Goal: Find specific page/section: Find specific page/section

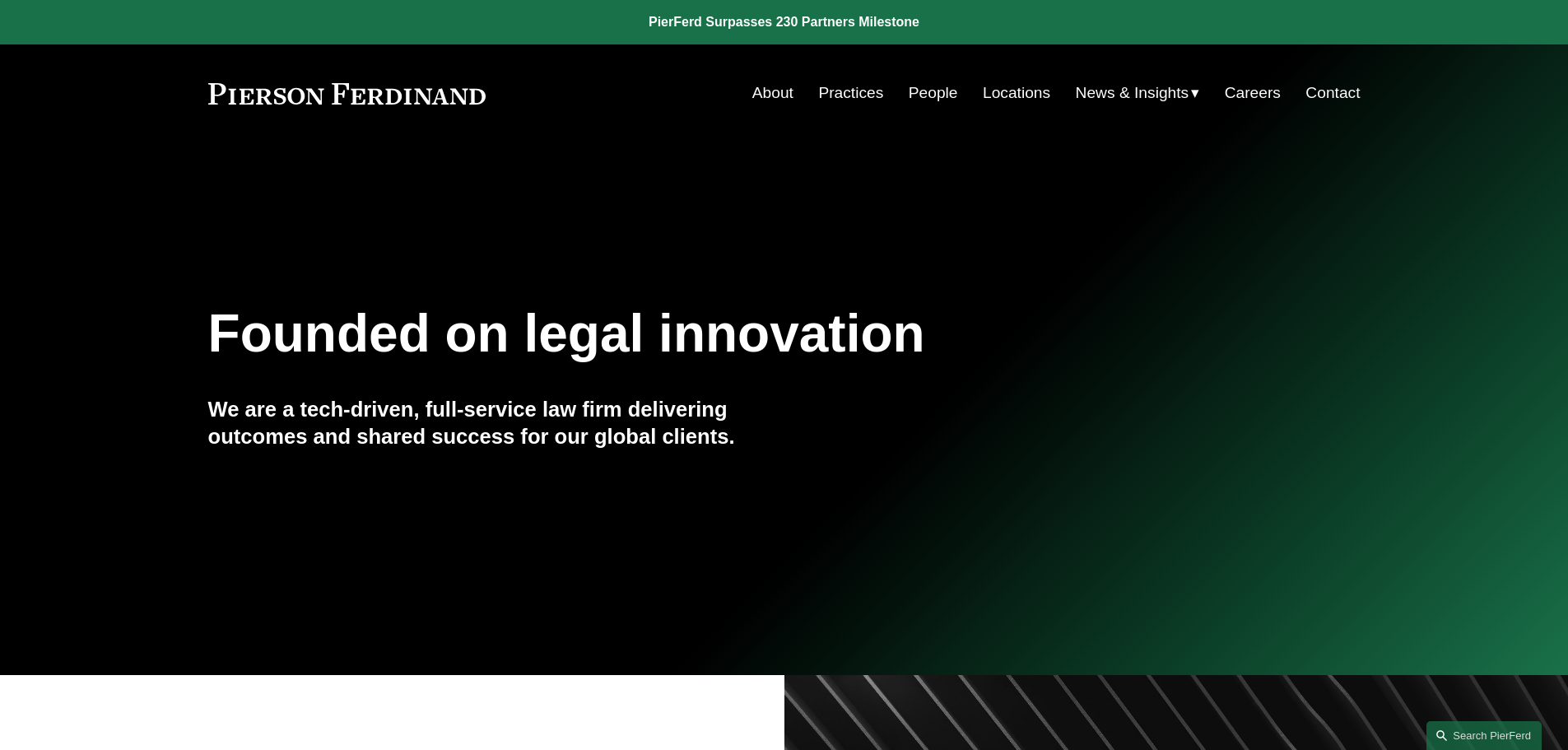
click at [916, 85] on link "People" at bounding box center [934, 93] width 50 height 32
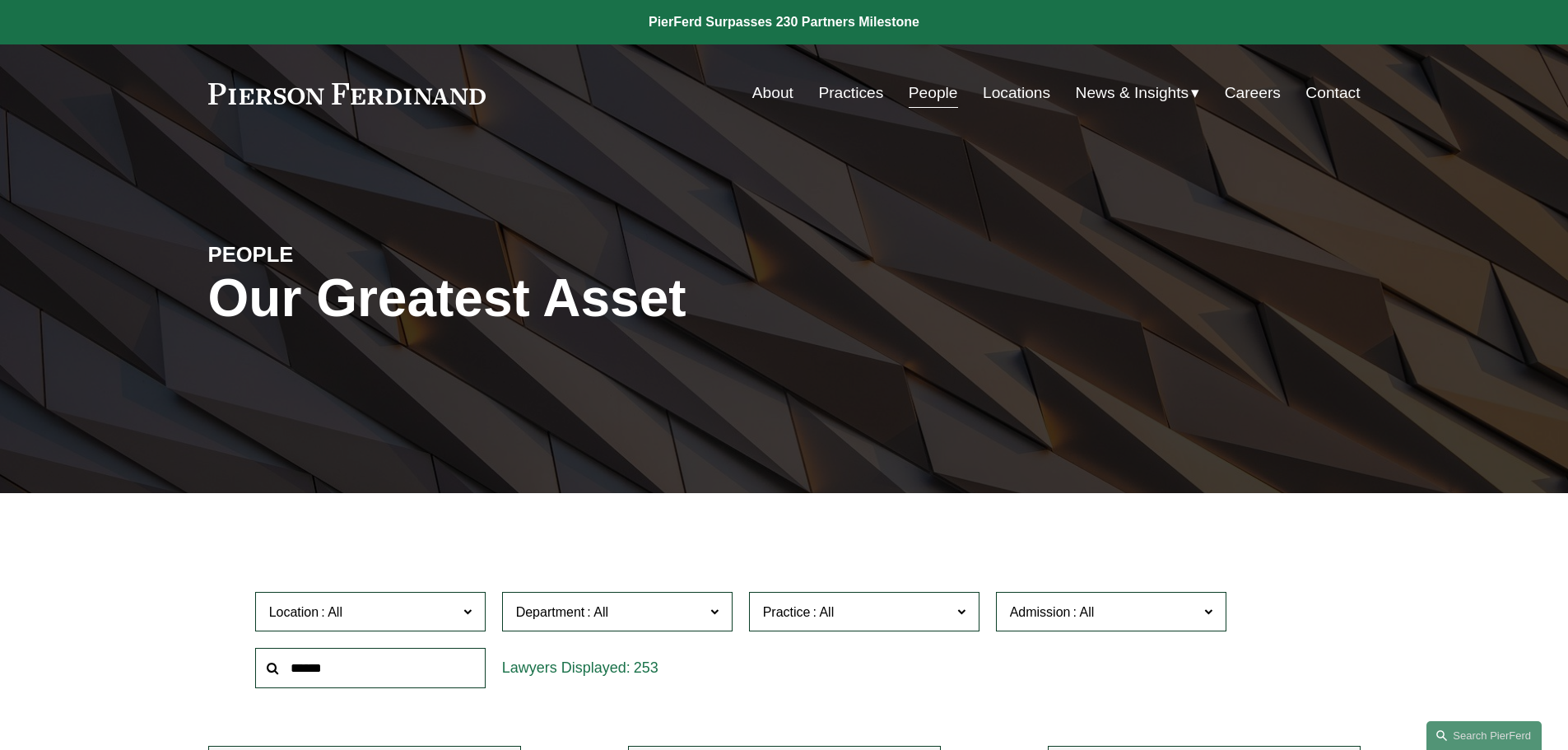
click at [414, 92] on link at bounding box center [347, 94] width 278 height 21
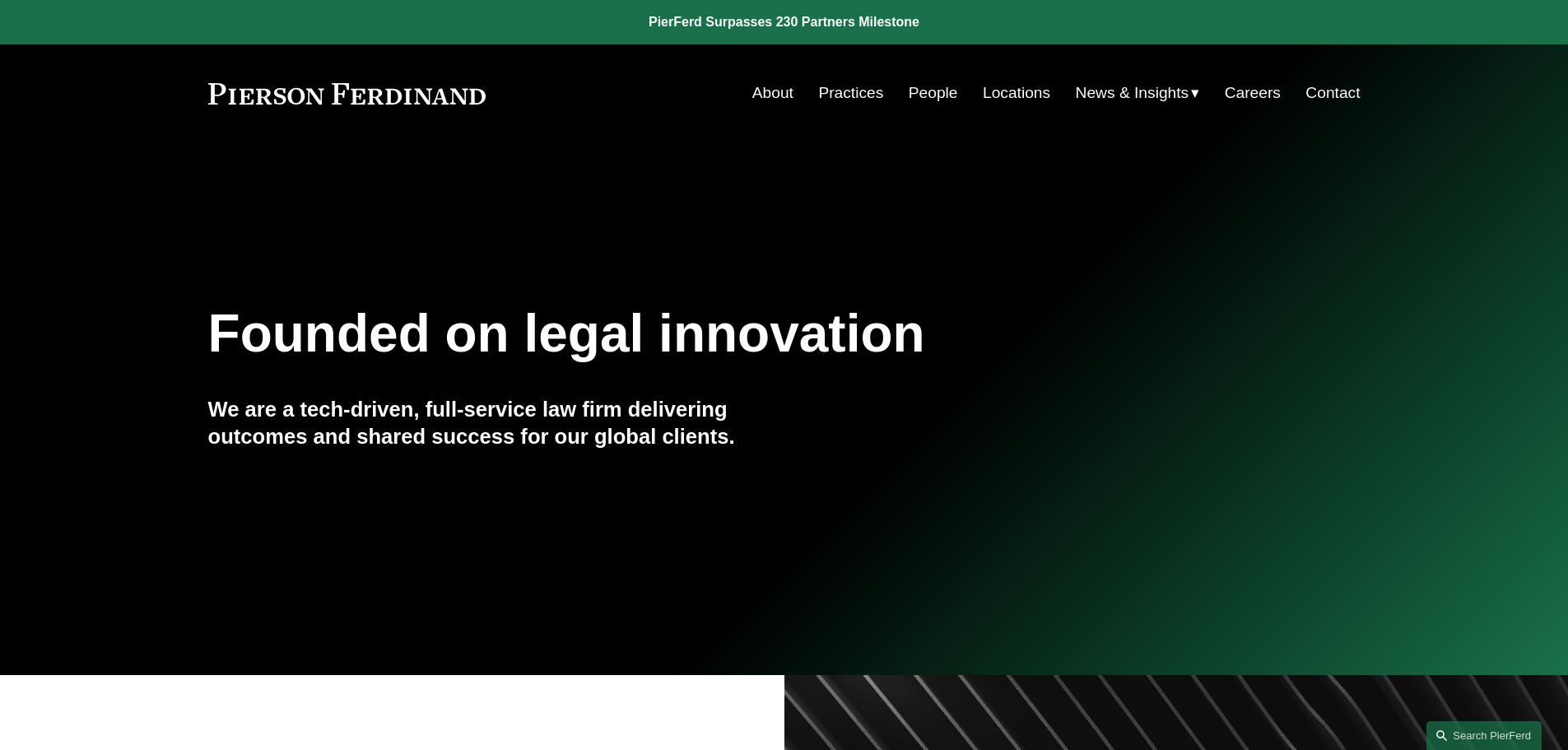
click at [917, 96] on link "People" at bounding box center [934, 93] width 50 height 32
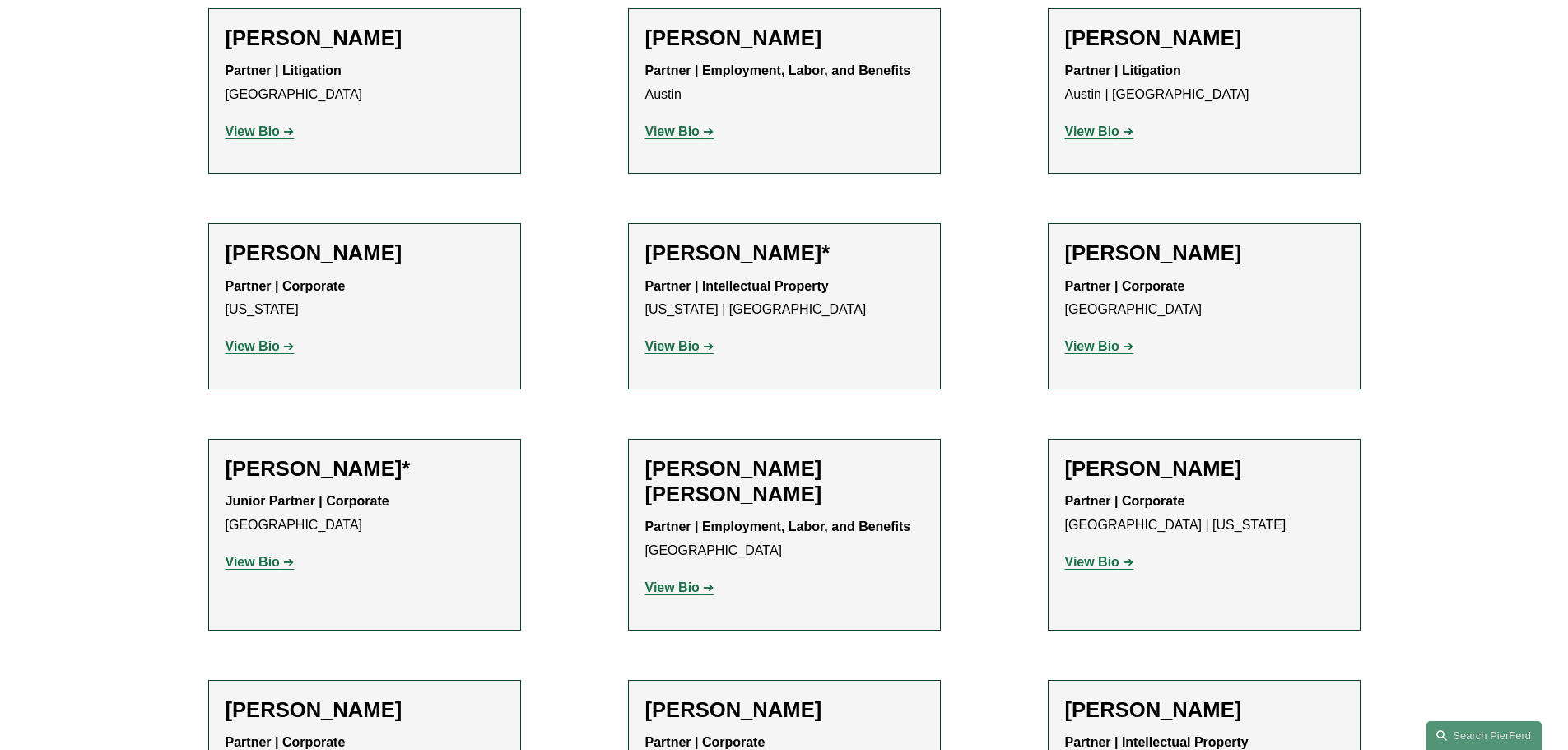
scroll to position [386, 0]
